Goal: Navigation & Orientation: Find specific page/section

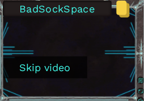
drag, startPoint x: 18, startPoint y: 10, endPoint x: 96, endPoint y: 13, distance: 78.2
click at [96, 13] on input "BadSockSpace" at bounding box center [57, 9] width 93 height 17
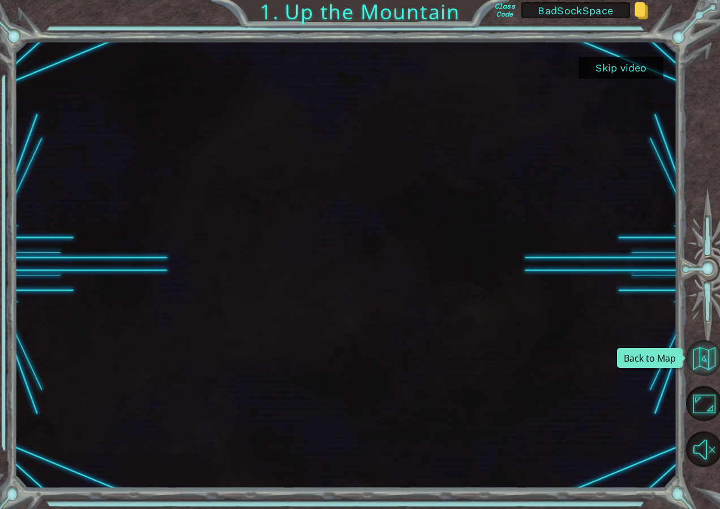
click at [703, 352] on button "Back to Map" at bounding box center [704, 358] width 36 height 36
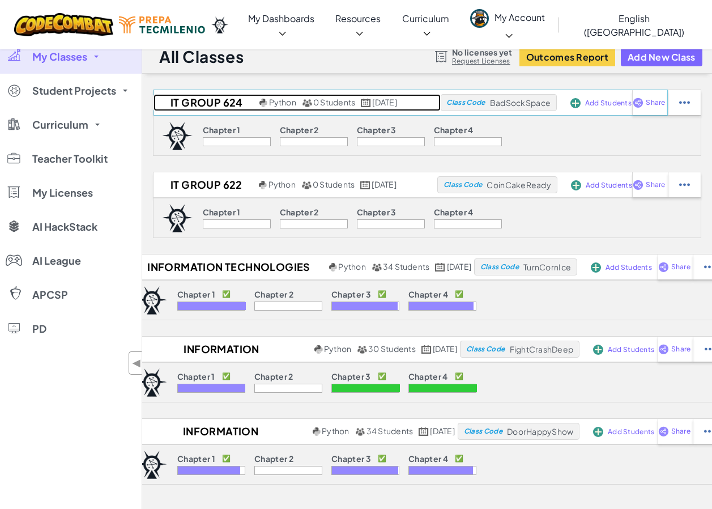
click at [192, 109] on h2 "IT Group 624" at bounding box center [204, 102] width 103 height 17
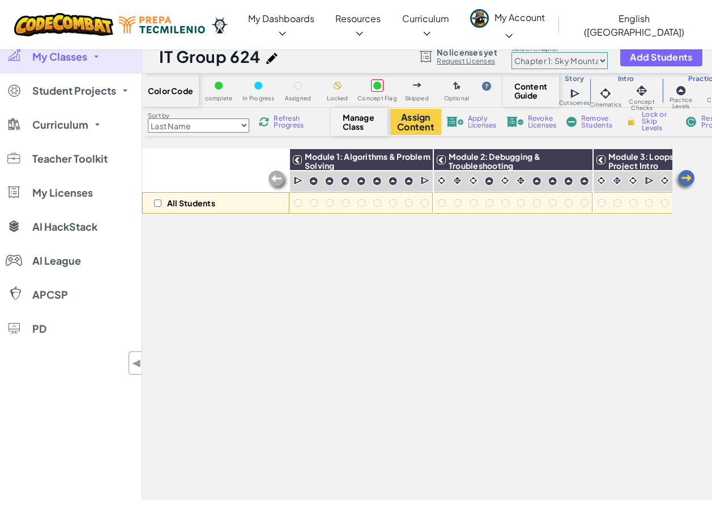
click at [558, 61] on select "Chapter 1: Sky Mountain Chapter 2: The Moon Dancers Chapter 3: The Phoenix Land…" at bounding box center [559, 60] width 96 height 17
click at [140, 370] on span "◀" at bounding box center [137, 362] width 10 height 16
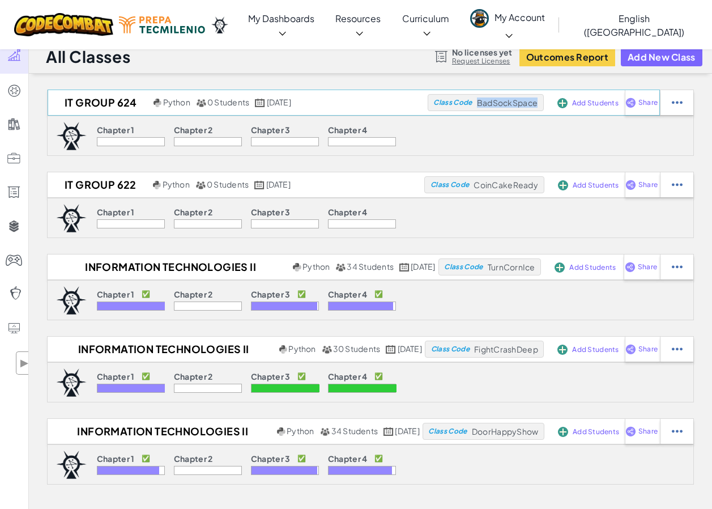
drag, startPoint x: 536, startPoint y: 105, endPoint x: 473, endPoint y: 103, distance: 62.9
click at [473, 103] on div "Class Code BadSockSpace" at bounding box center [486, 102] width 116 height 17
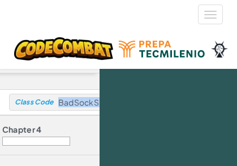
scroll to position [0, 133]
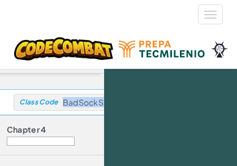
click at [101, 99] on span "BadSockSpace" at bounding box center [93, 102] width 61 height 10
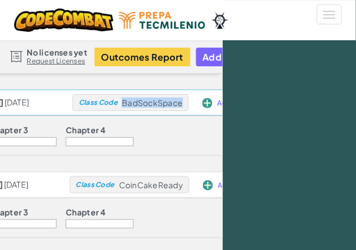
drag, startPoint x: 203, startPoint y: 103, endPoint x: 140, endPoint y: 102, distance: 62.9
click at [140, 102] on div "Class Code BadSockSpace" at bounding box center [130, 102] width 116 height 17
